Goal: Task Accomplishment & Management: Manage account settings

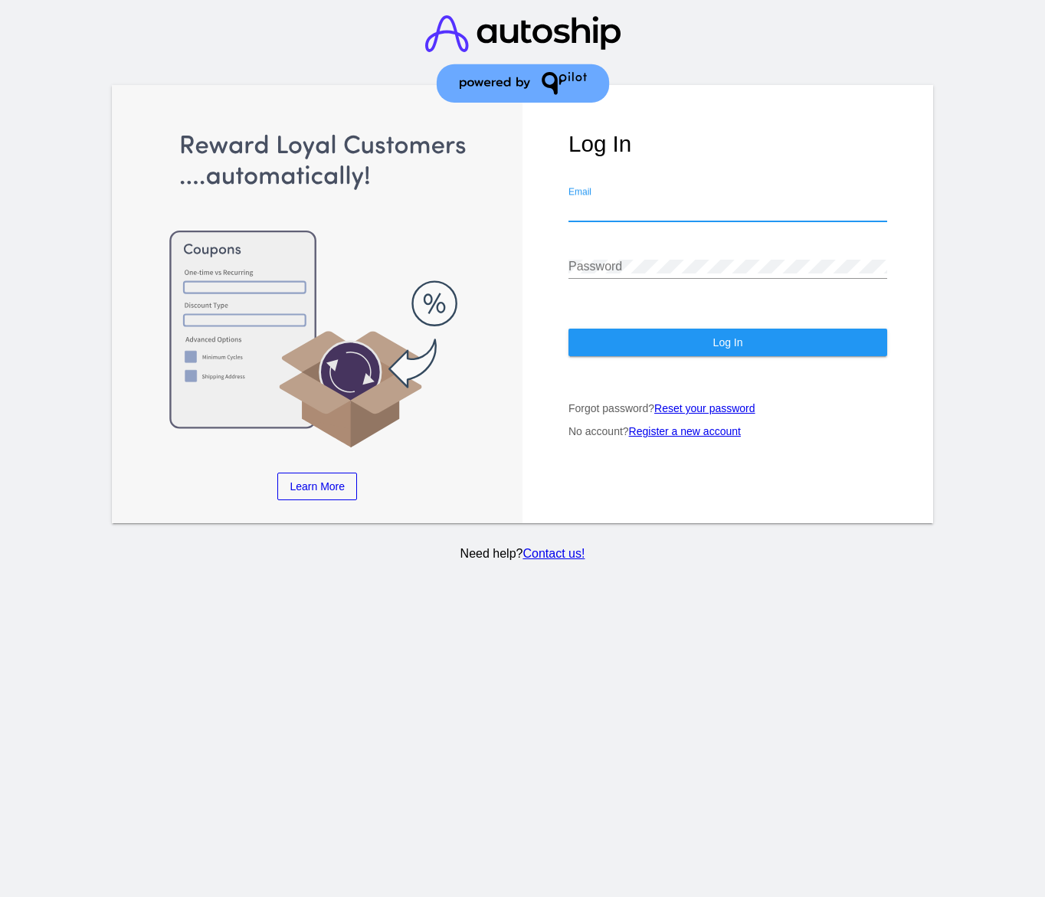
click at [610, 214] on input "Email" at bounding box center [728, 209] width 319 height 14
type input "[EMAIL_ADDRESS][DOMAIN_NAME]"
click at [641, 259] on div "Password" at bounding box center [728, 261] width 319 height 34
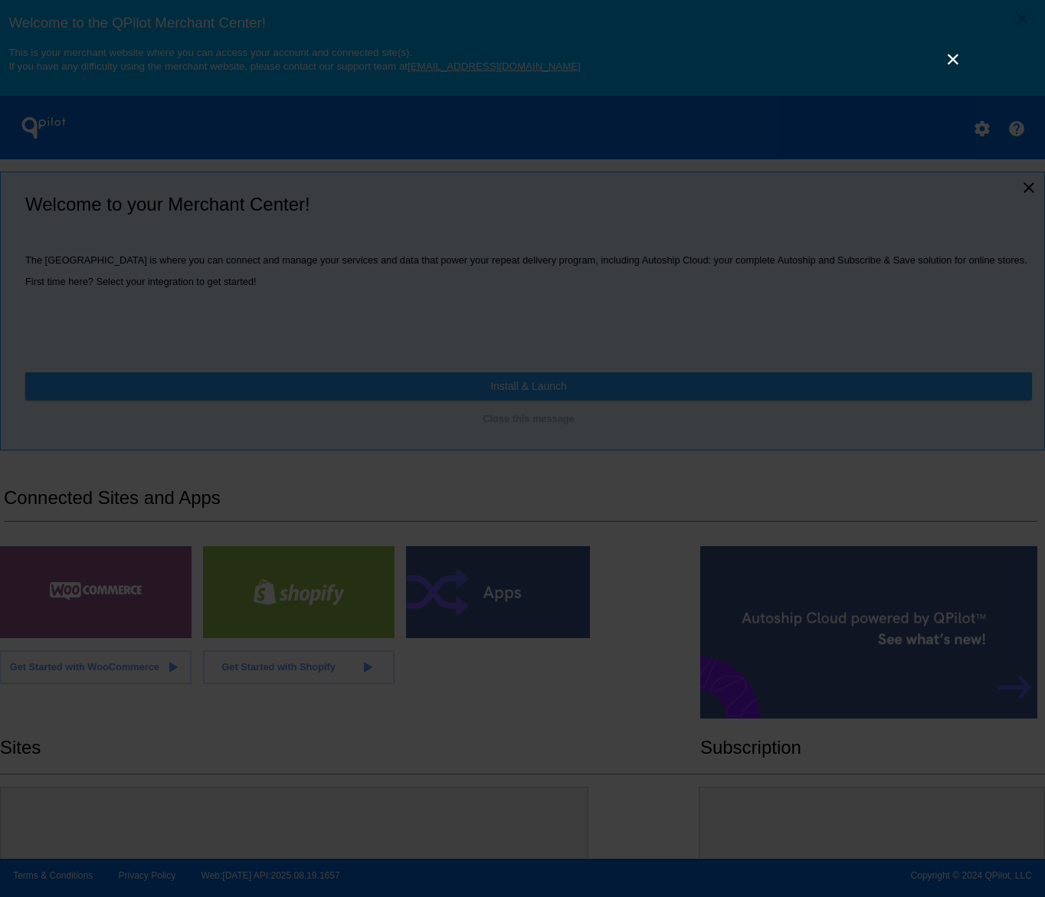
click at [946, 63] on link "×" at bounding box center [953, 59] width 18 height 18
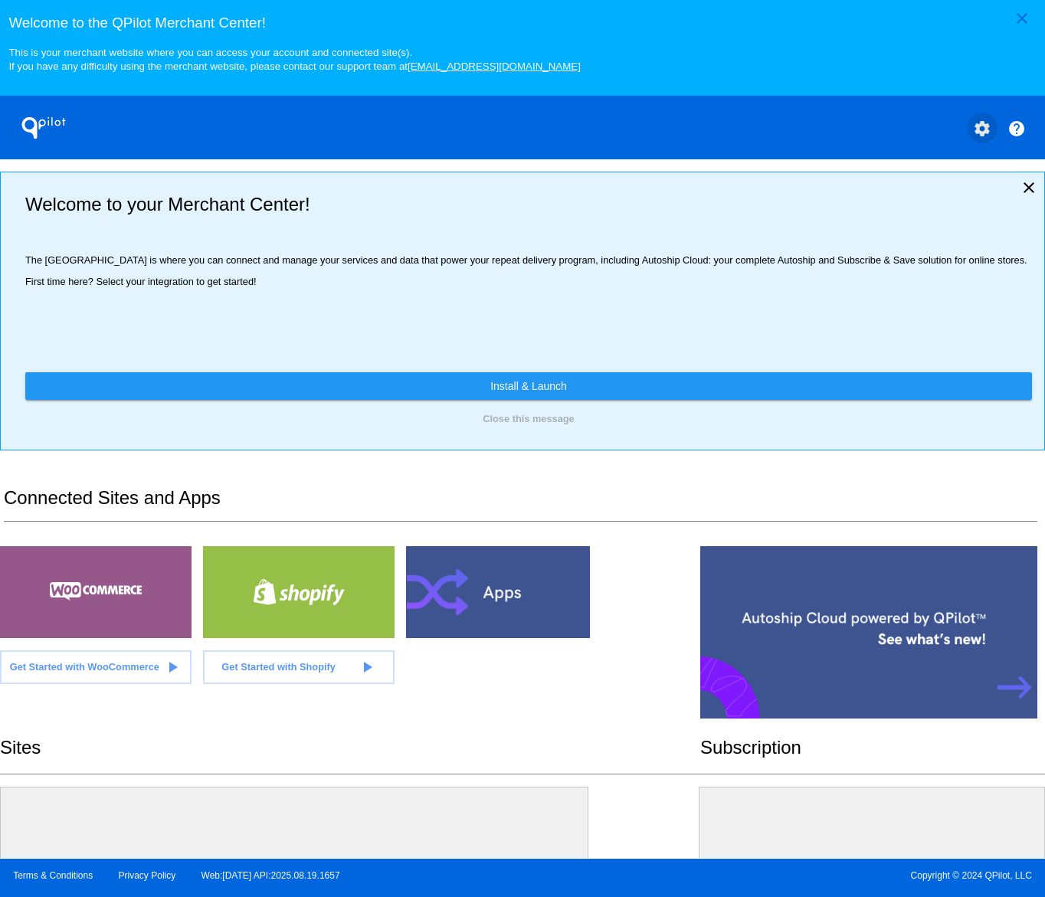
click at [979, 119] on button "settings" at bounding box center [982, 128] width 31 height 31
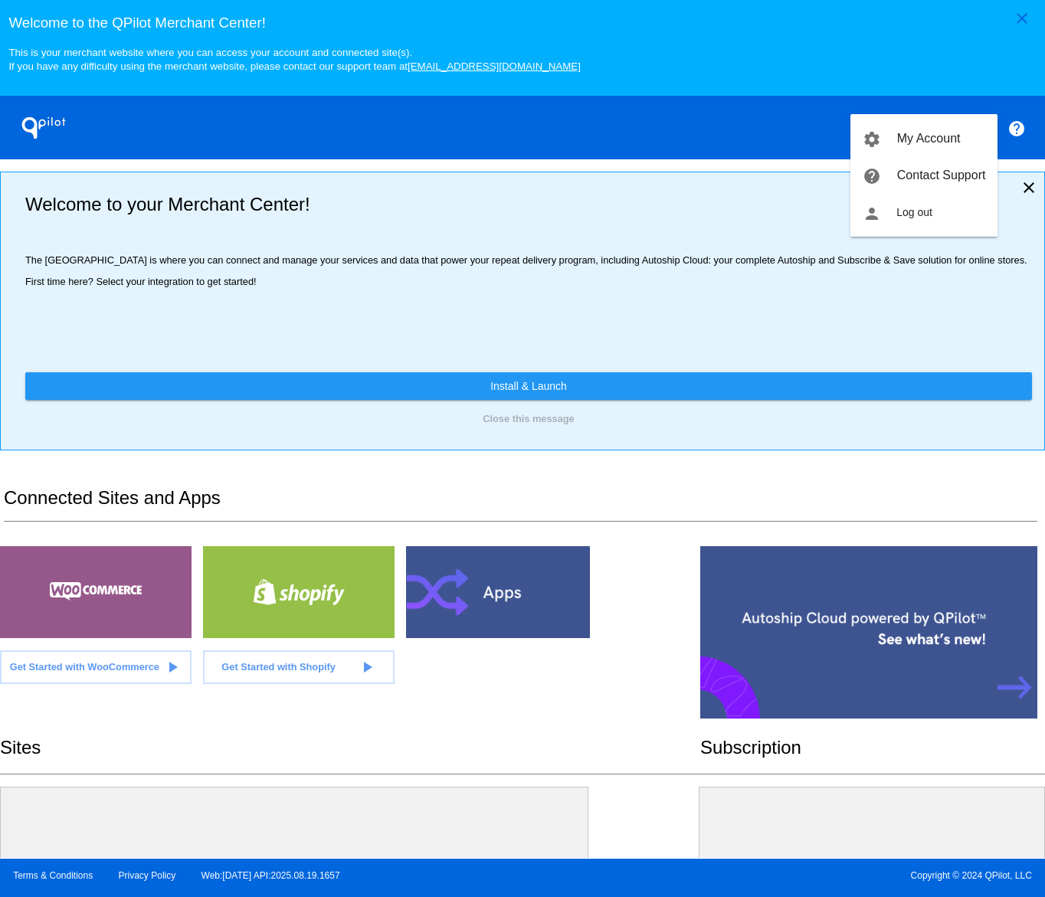
click at [719, 390] on div at bounding box center [522, 448] width 1045 height 897
